Goal: Information Seeking & Learning: Learn about a topic

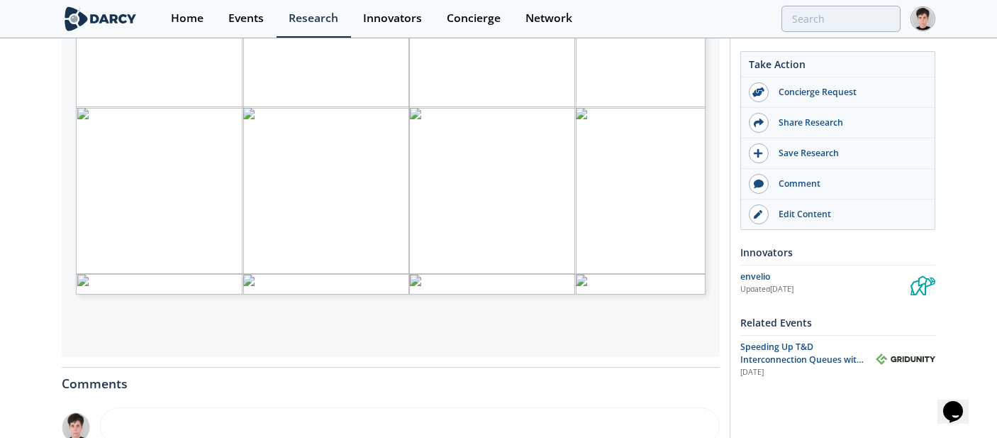
scroll to position [396, 0]
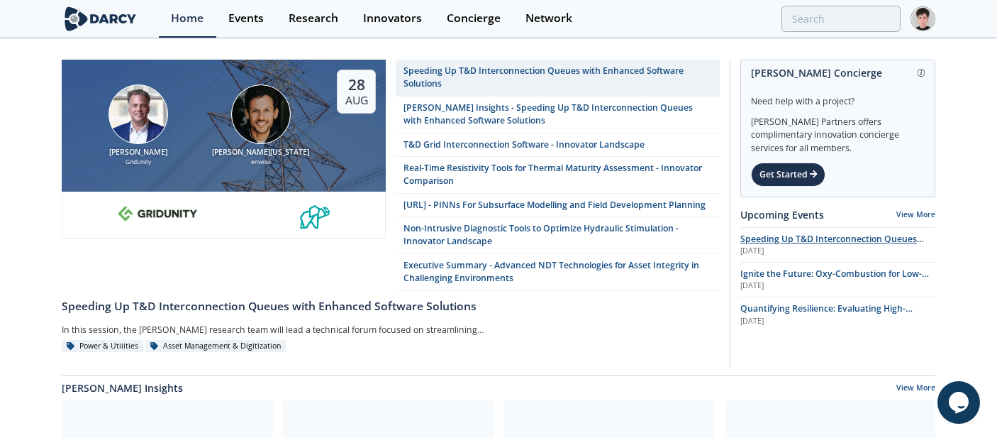
click at [761, 242] on span "Speeding Up T&D Interconnection Queues with Enhanced Software Solutions" at bounding box center [832, 245] width 184 height 25
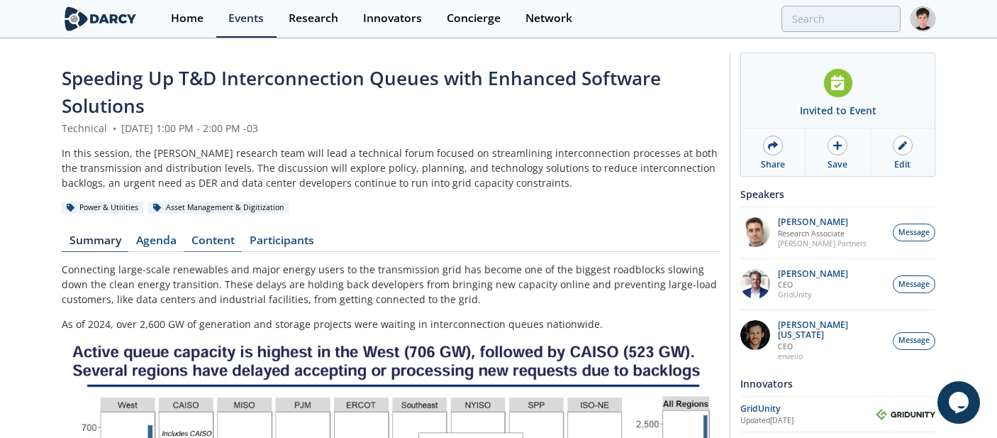
click at [208, 236] on link "Content" at bounding box center [213, 243] width 58 height 17
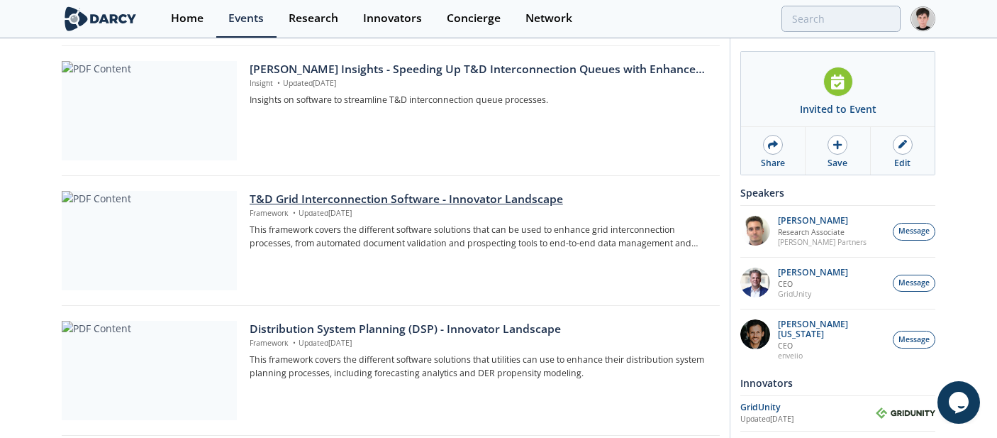
scroll to position [215, 0]
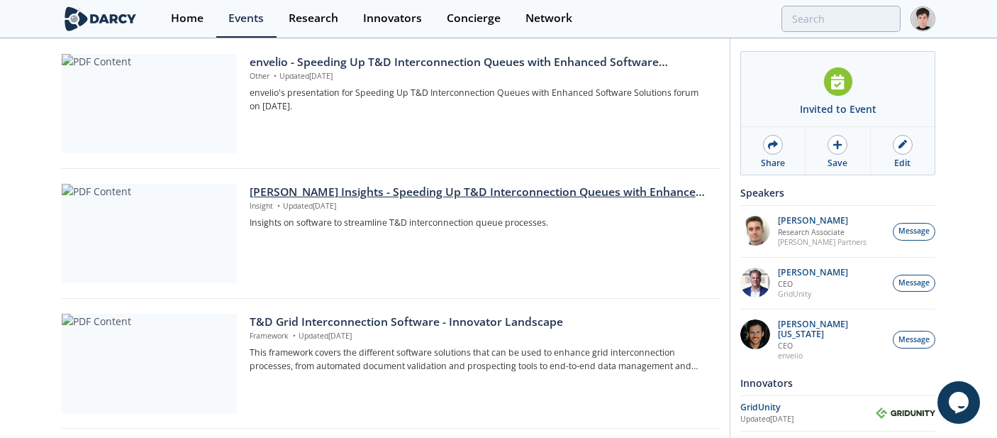
click at [211, 239] on div at bounding box center [149, 233] width 175 height 99
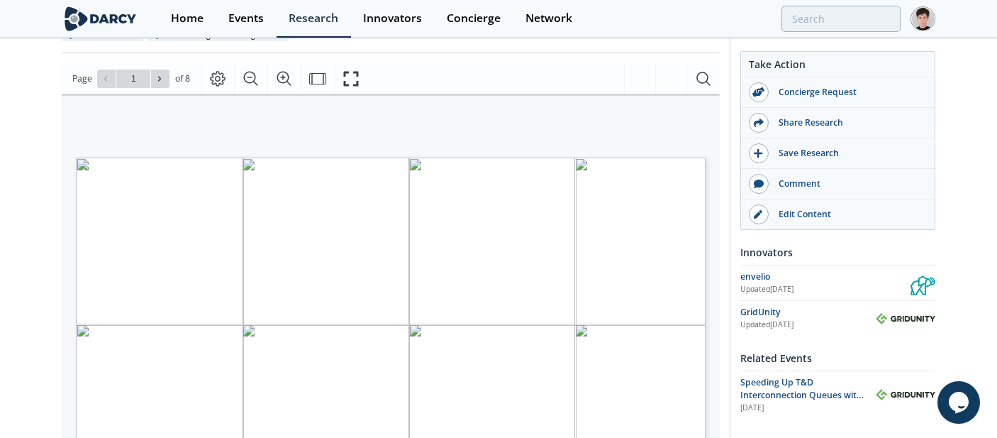
scroll to position [165, 0]
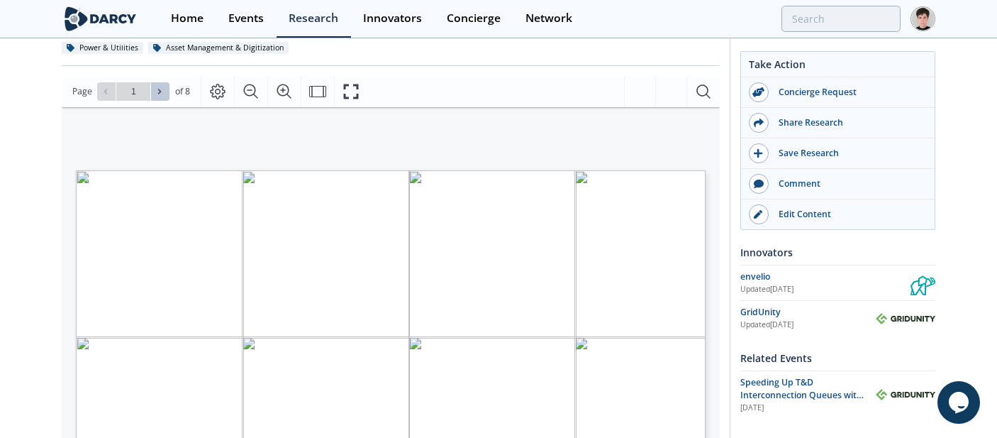
click at [160, 94] on icon at bounding box center [159, 91] width 9 height 9
type input "2"
click at [160, 94] on icon at bounding box center [159, 91] width 9 height 9
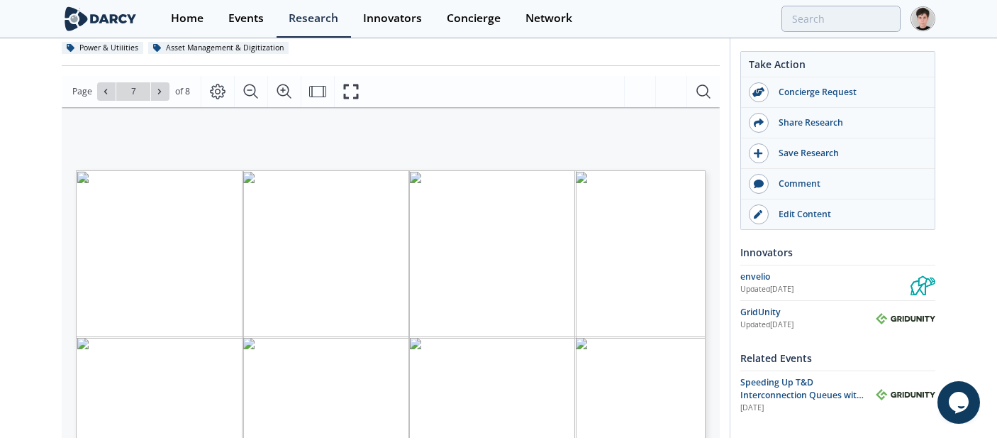
type input "8"
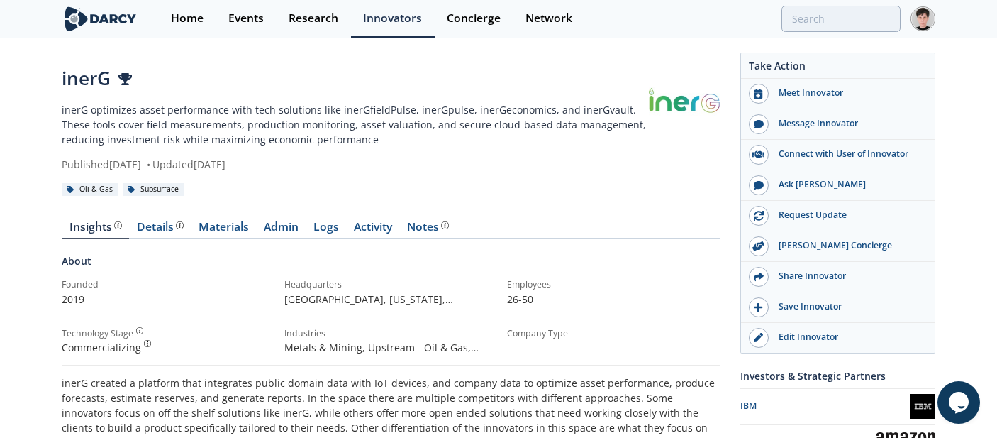
click at [118, 144] on p "inerG optimizes asset performance with tech solutions like inerGfieldPulse, ine…" at bounding box center [355, 124] width 587 height 45
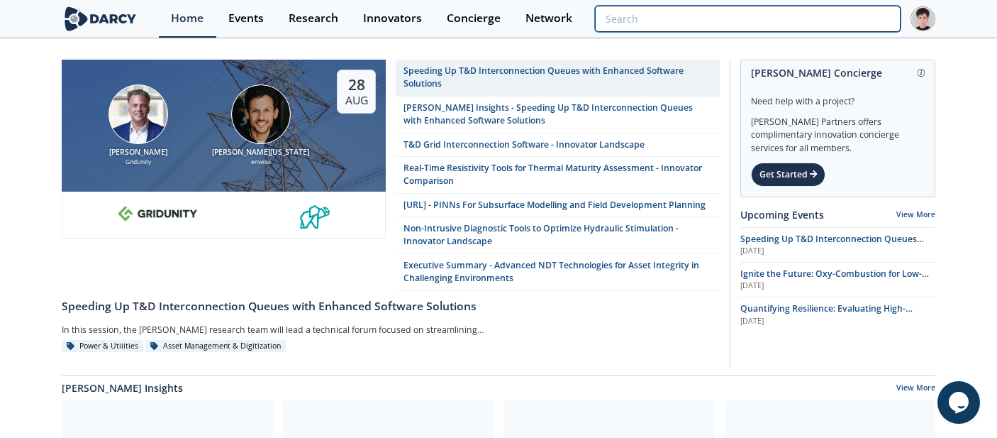
click at [808, 13] on input "search" at bounding box center [748, 19] width 306 height 26
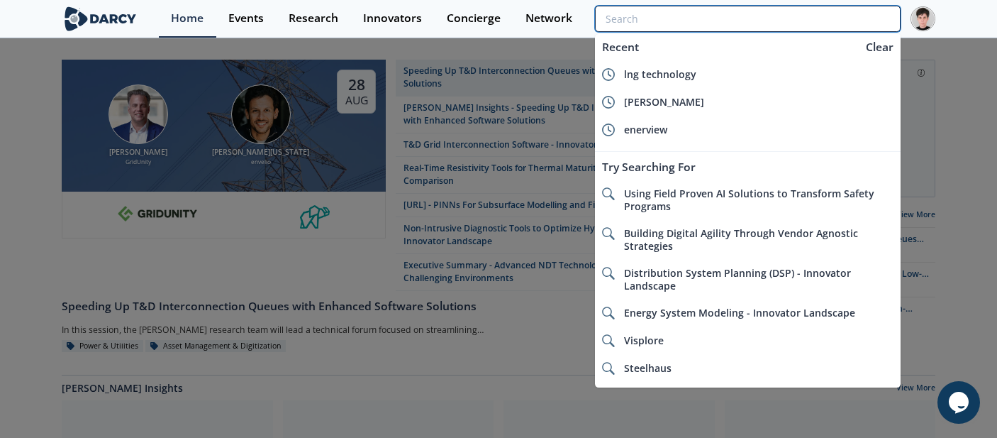
paste input "Intelligent Mud Solutions"
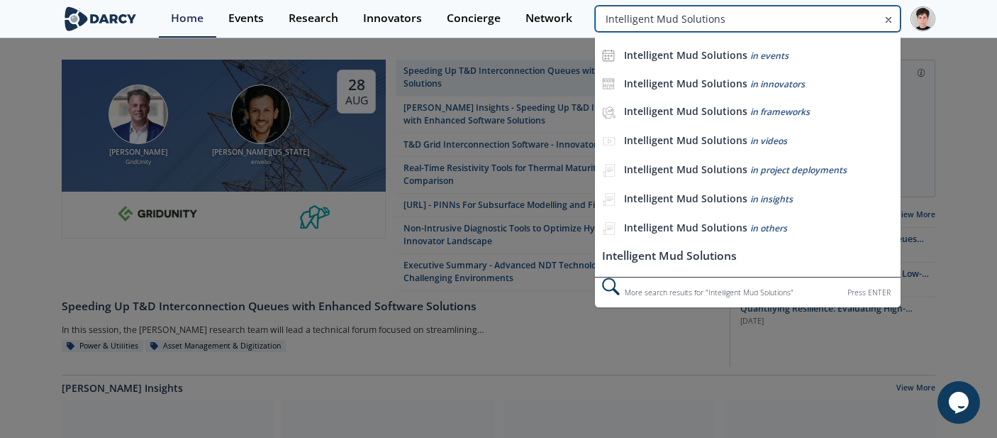
type input "Intelligent Mud Solutions"
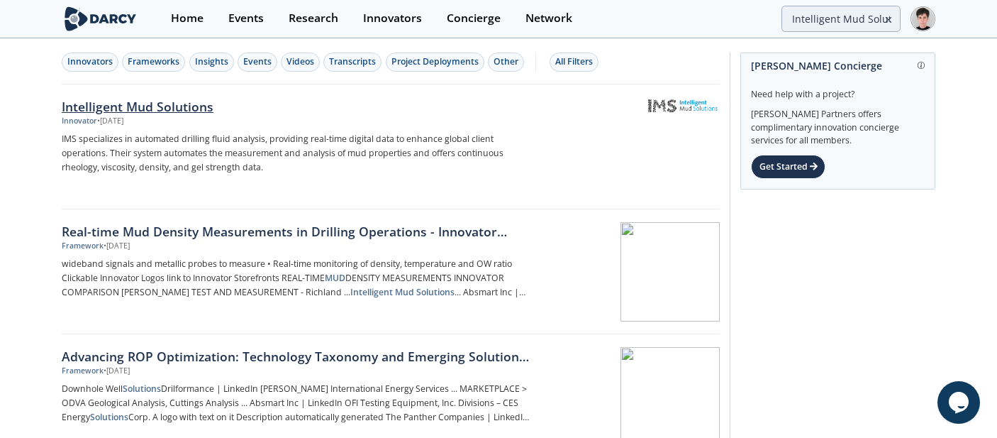
click at [137, 106] on div "Intelligent Mud Solutions" at bounding box center [296, 106] width 469 height 18
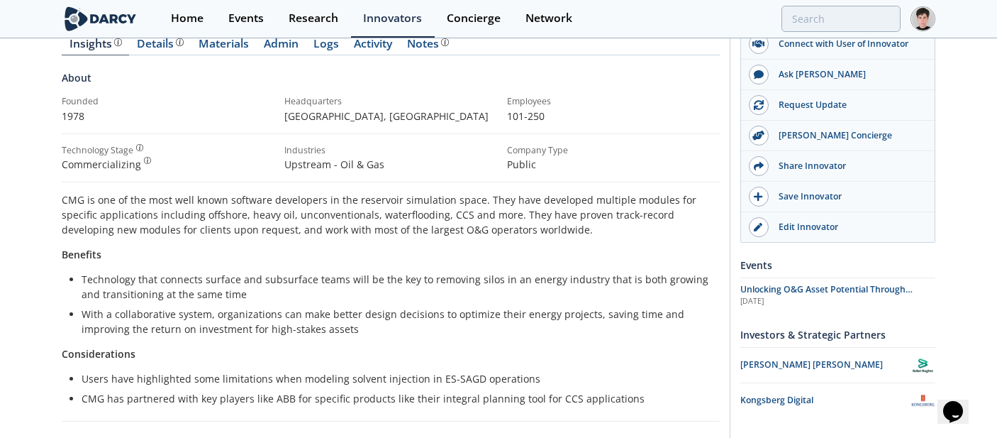
scroll to position [204, 0]
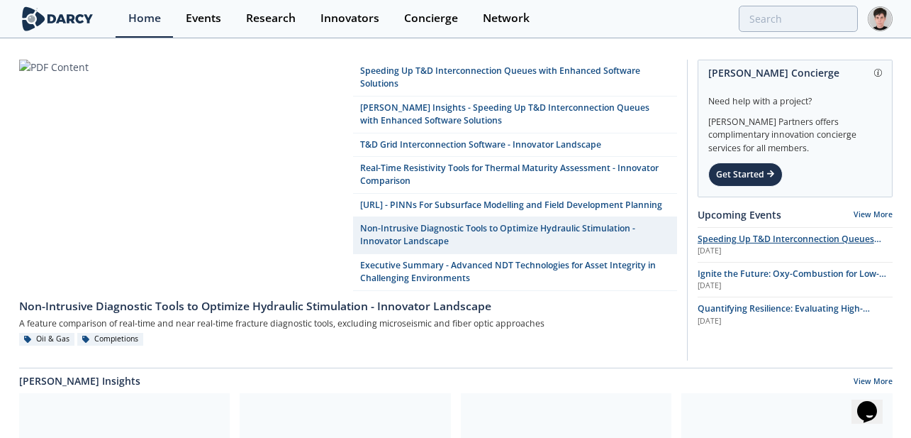
click at [718, 238] on span "Speeding Up T&D Interconnection Queues with Enhanced Software Solutions" at bounding box center [790, 245] width 184 height 25
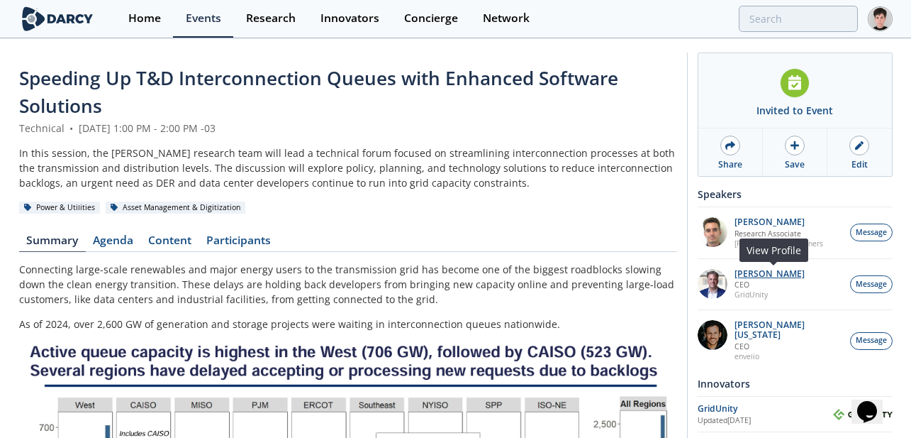
click at [735, 274] on p "[PERSON_NAME]" at bounding box center [770, 274] width 70 height 10
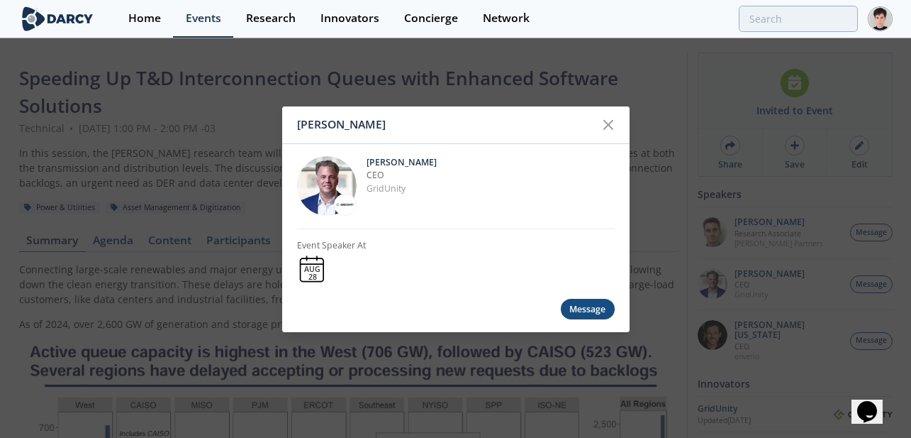
drag, startPoint x: 447, startPoint y: 161, endPoint x: 390, endPoint y: 160, distance: 57.4
click at [390, 160] on p "[PERSON_NAME]" at bounding box center [491, 162] width 248 height 13
copy p "[PERSON_NAME]"
click at [611, 126] on icon at bounding box center [608, 124] width 9 height 9
